Goal: Register for event/course

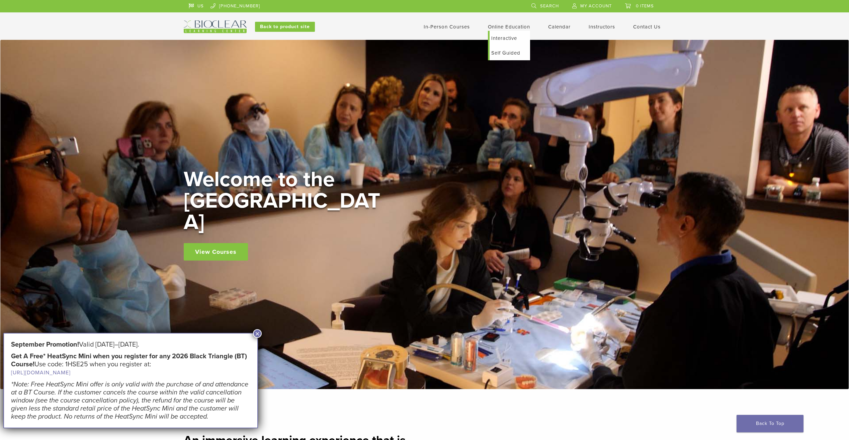
click at [505, 37] on link "Interactive" at bounding box center [510, 38] width 40 height 15
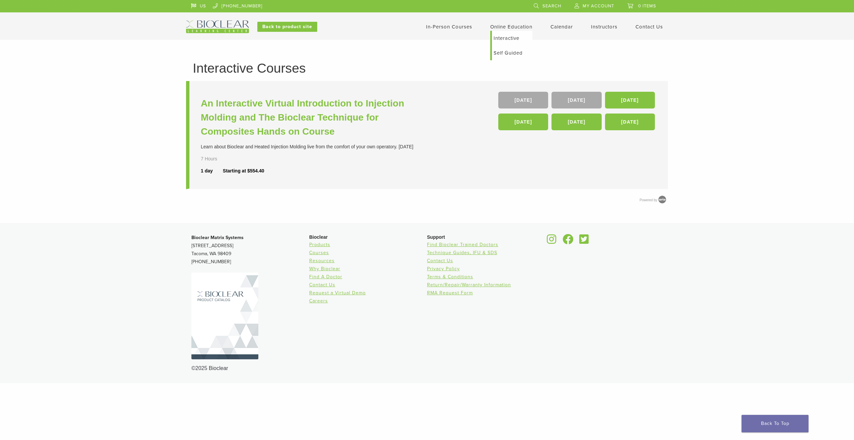
click at [498, 51] on link "Self Guided" at bounding box center [512, 53] width 40 height 15
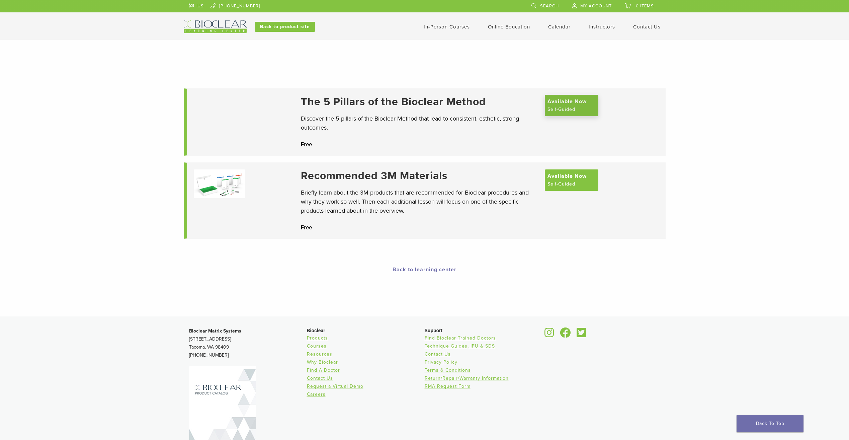
click at [564, 105] on span "Available Now" at bounding box center [567, 101] width 39 height 8
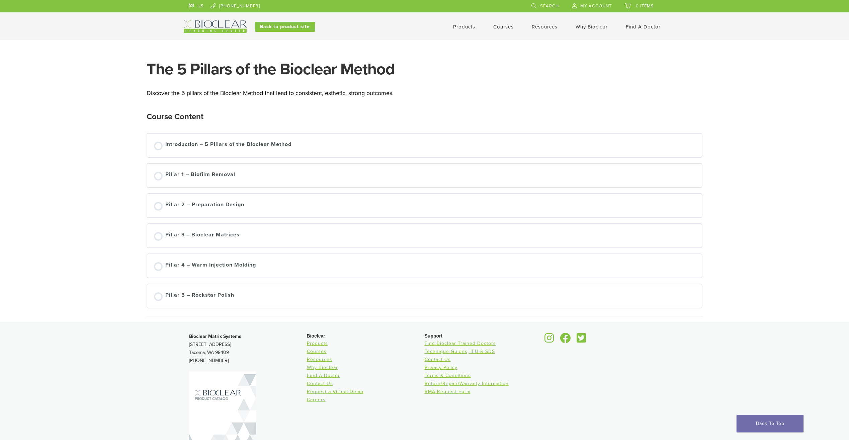
click at [498, 29] on link "Courses" at bounding box center [503, 27] width 20 height 6
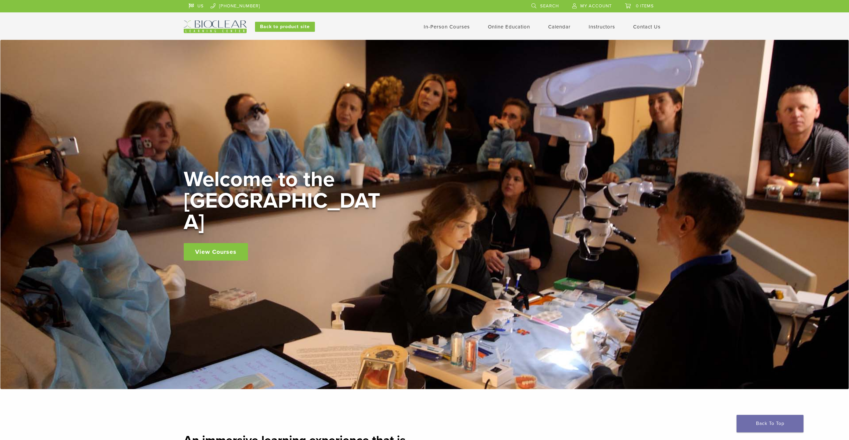
click at [441, 27] on link "In-Person Courses" at bounding box center [447, 27] width 46 height 6
